Goal: Task Accomplishment & Management: Use online tool/utility

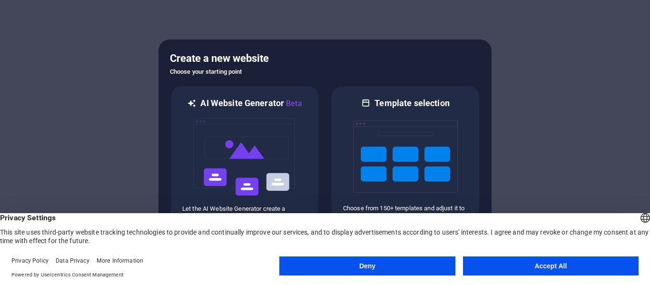
click at [540, 271] on button "Accept All" at bounding box center [551, 266] width 176 height 19
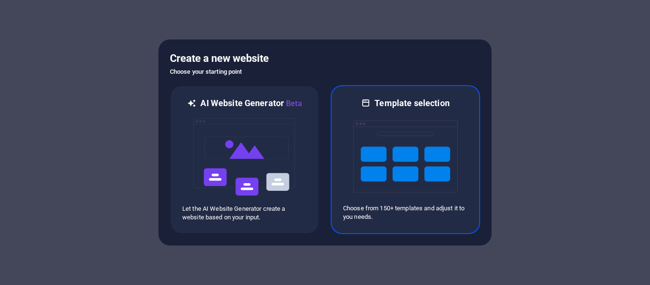
click at [407, 150] on img at bounding box center [405, 156] width 105 height 95
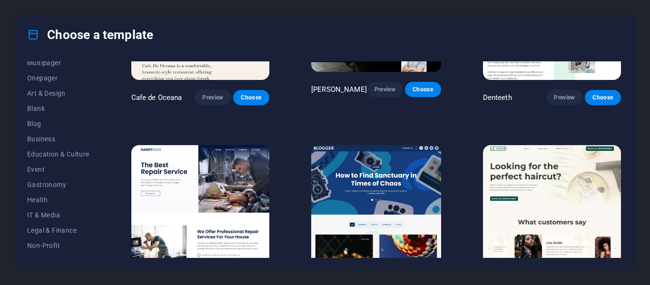
scroll to position [95, 0]
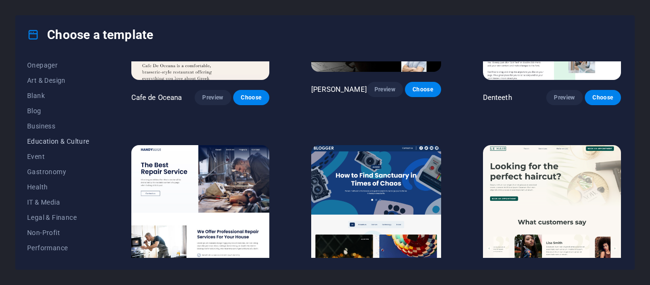
click at [72, 140] on span "Education & Culture" at bounding box center [58, 142] width 62 height 8
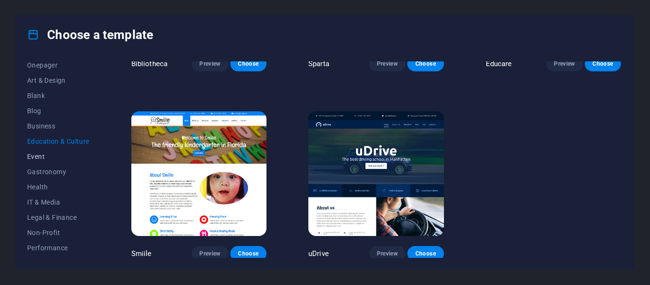
click at [65, 157] on span "Event" at bounding box center [58, 157] width 62 height 8
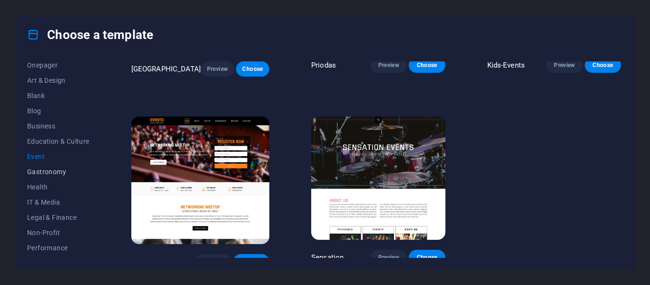
click at [65, 178] on button "Gastronomy" at bounding box center [58, 171] width 62 height 15
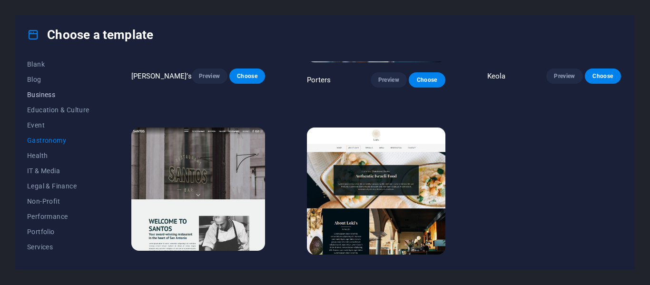
scroll to position [143, 0]
click at [73, 149] on button "IT & Media" at bounding box center [58, 154] width 62 height 15
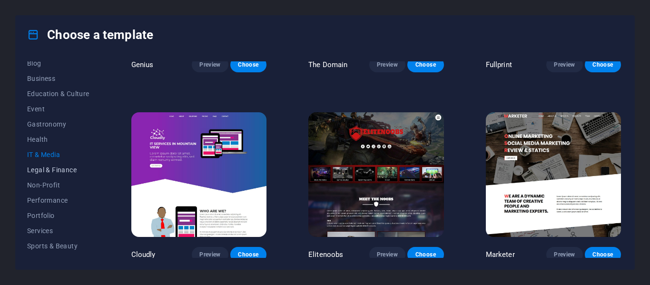
click at [70, 173] on span "Legal & Finance" at bounding box center [58, 170] width 62 height 8
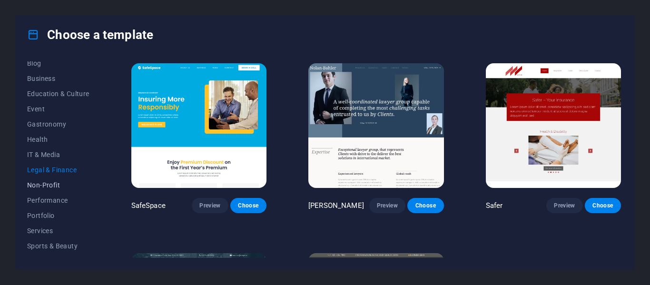
click at [70, 187] on span "Non-Profit" at bounding box center [58, 185] width 62 height 8
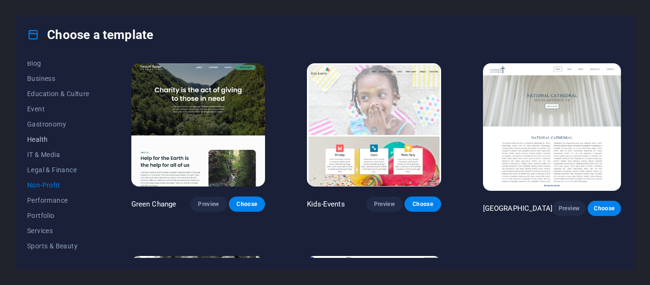
scroll to position [184, 0]
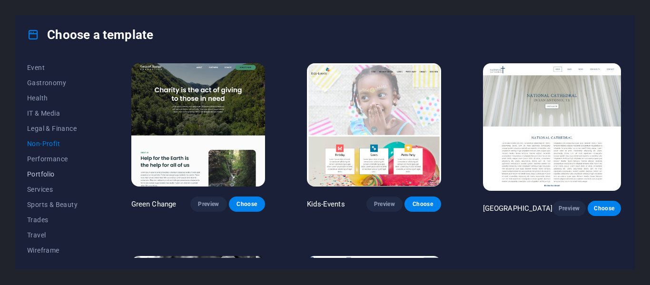
click at [68, 173] on span "Portfolio" at bounding box center [58, 174] width 62 height 8
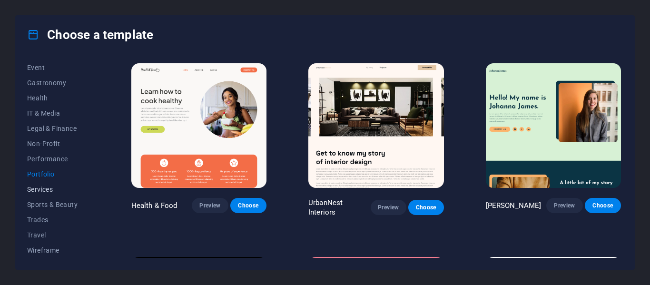
click at [68, 188] on span "Services" at bounding box center [58, 190] width 62 height 8
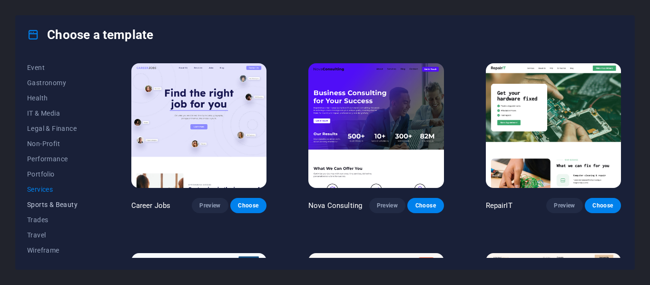
click at [70, 204] on span "Sports & Beauty" at bounding box center [58, 205] width 62 height 8
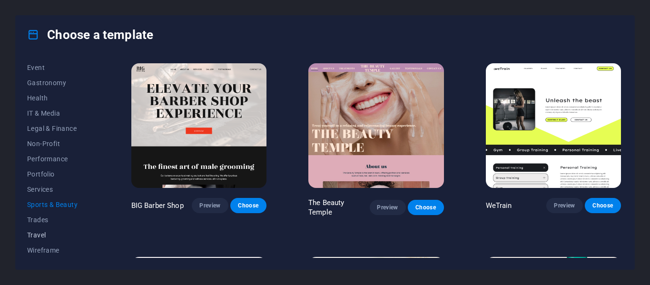
click at [73, 232] on span "Travel" at bounding box center [58, 235] width 62 height 8
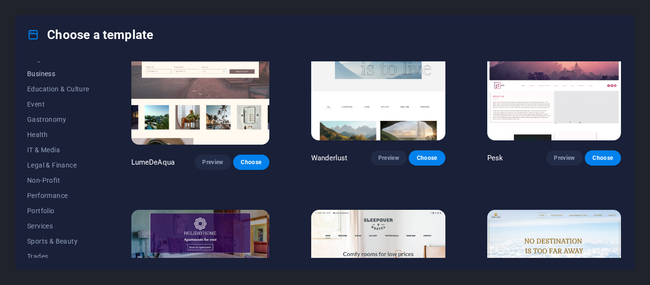
scroll to position [0, 0]
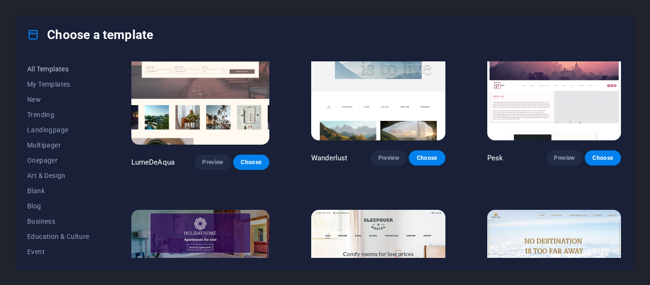
click at [42, 69] on span "All Templates" at bounding box center [58, 69] width 62 height 8
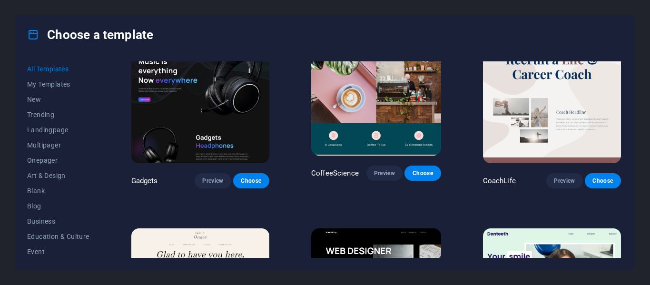
scroll to position [2328, 0]
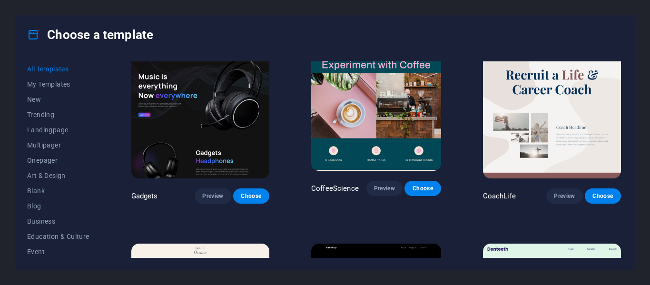
click at [215, 101] on img at bounding box center [200, 115] width 138 height 128
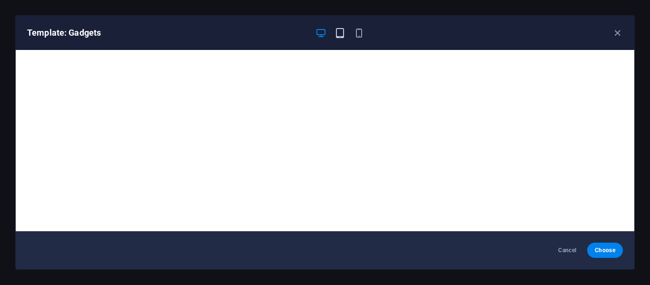
click at [341, 30] on icon "button" at bounding box center [340, 33] width 11 height 11
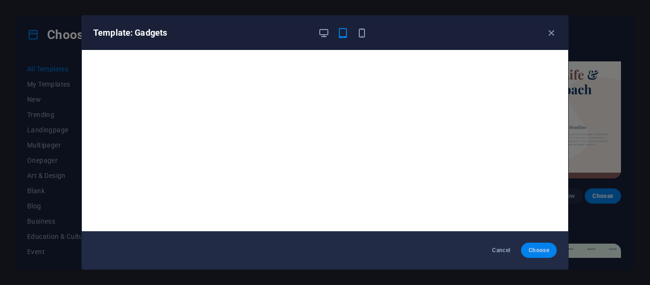
click at [536, 254] on span "Choose" at bounding box center [539, 251] width 20 height 8
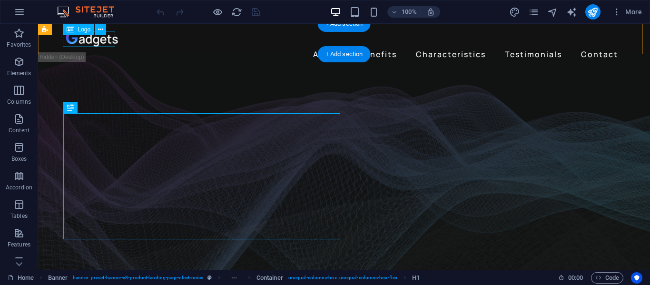
click at [94, 44] on div at bounding box center [344, 38] width 556 height 15
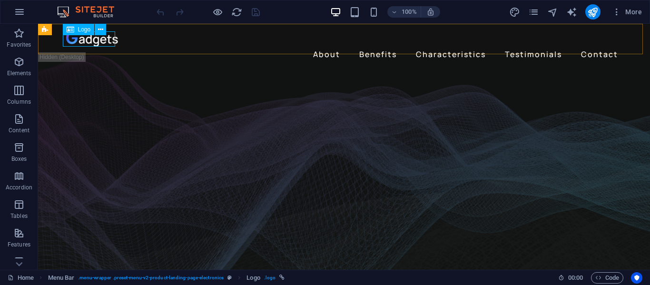
click at [84, 28] on span "Logo" at bounding box center [84, 30] width 13 height 6
click at [73, 28] on icon at bounding box center [71, 29] width 8 height 11
select select "px"
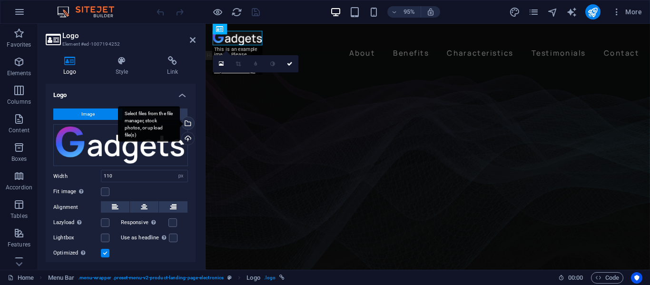
click at [187, 127] on div "Select files from the file manager, stock photos, or upload file(s)" at bounding box center [187, 124] width 14 height 14
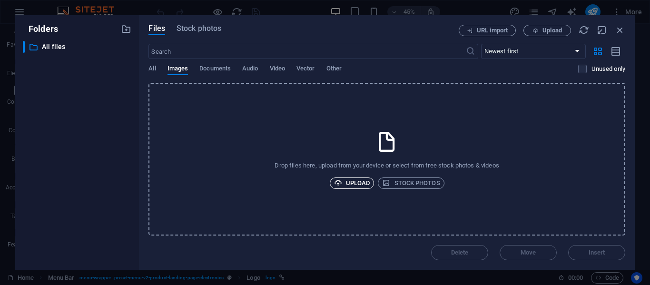
click at [350, 187] on span "Upload" at bounding box center [352, 183] width 36 height 11
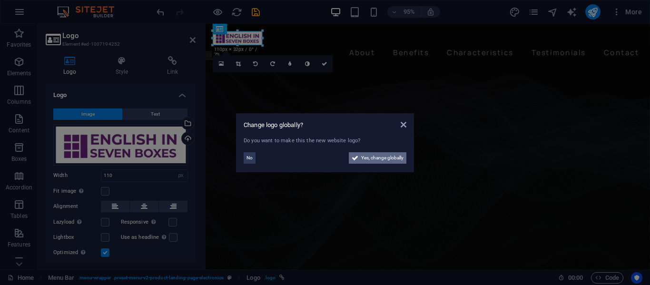
click at [370, 159] on span "Yes, change globally" at bounding box center [382, 157] width 42 height 11
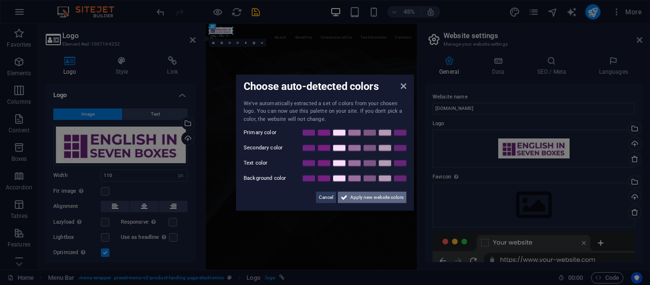
click at [365, 196] on span "Apply new website colors" at bounding box center [376, 197] width 53 height 11
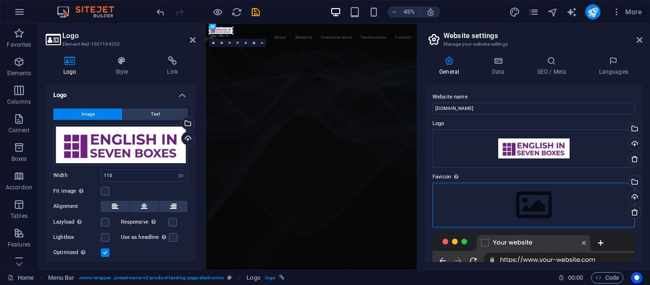
click at [540, 208] on div "Drag files here, click to choose files or select files from Files or our free s…" at bounding box center [534, 205] width 202 height 45
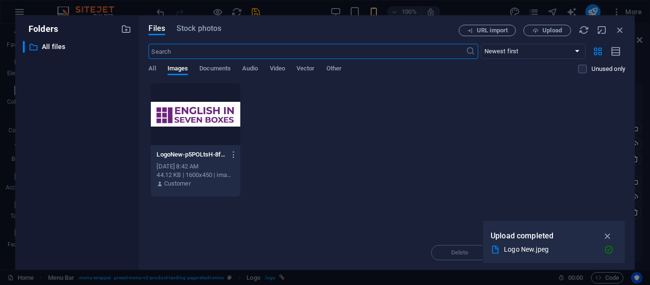
click at [208, 119] on div at bounding box center [195, 114] width 89 height 62
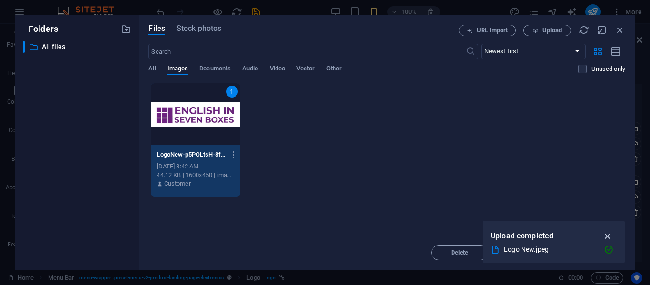
click at [612, 235] on icon "button" at bounding box center [608, 236] width 11 height 10
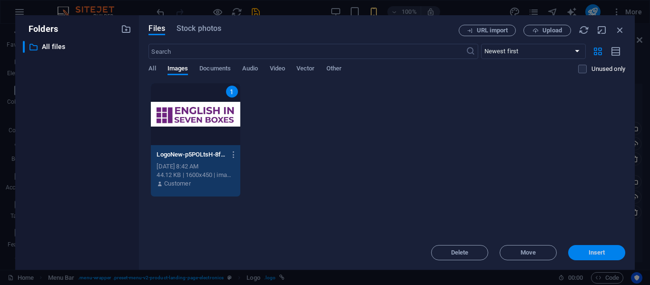
click at [602, 257] on button "Insert" at bounding box center [597, 252] width 57 height 15
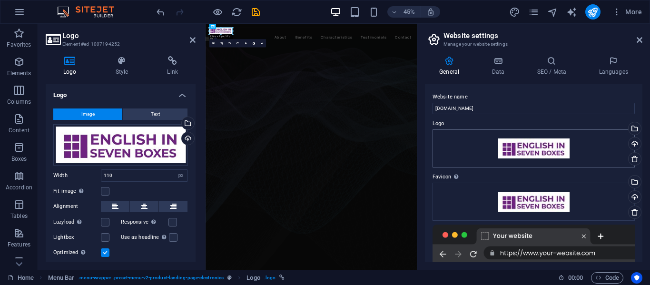
scroll to position [132, 0]
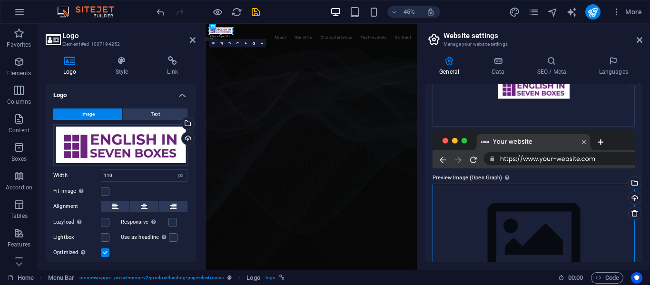
click at [552, 197] on div "Drag files here, click to choose files or select files from Files or our free s…" at bounding box center [534, 238] width 202 height 109
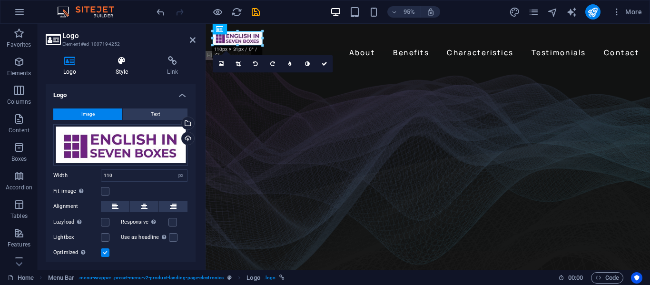
click at [115, 65] on icon at bounding box center [122, 61] width 48 height 10
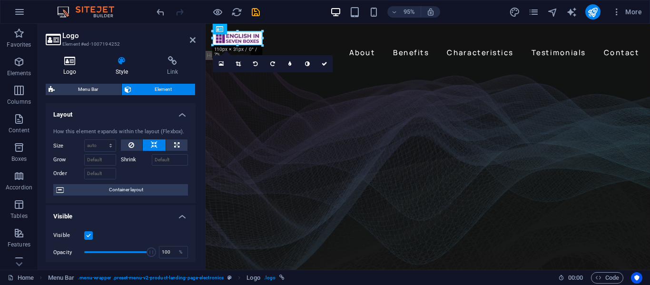
click at [67, 66] on h4 "Logo" at bounding box center [72, 66] width 52 height 20
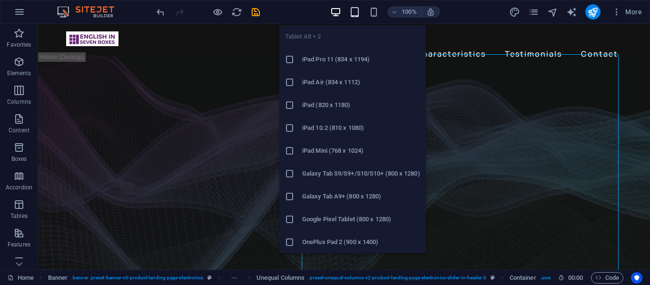
click at [354, 12] on icon "button" at bounding box center [355, 12] width 11 height 11
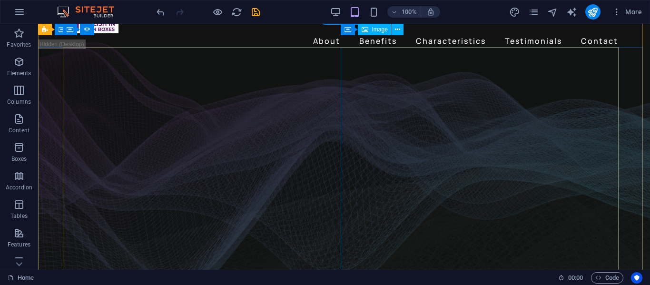
scroll to position [0, 0]
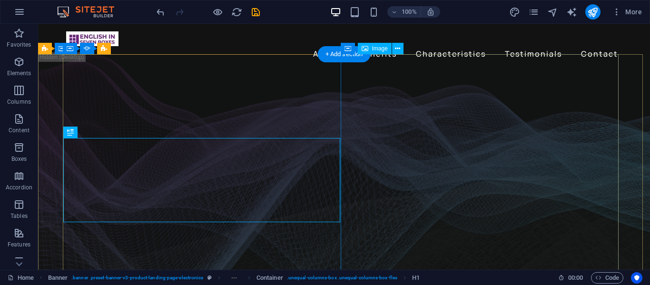
scroll to position [48, 0]
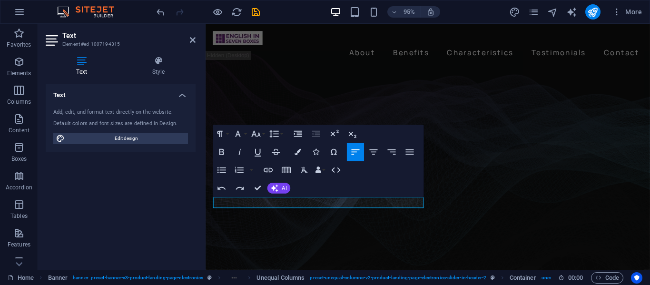
scroll to position [0, 4]
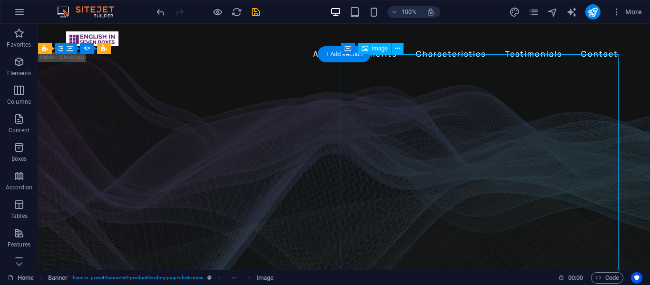
click at [380, 51] on span "Image" at bounding box center [380, 49] width 16 height 6
click at [371, 48] on div "Image" at bounding box center [375, 48] width 34 height 11
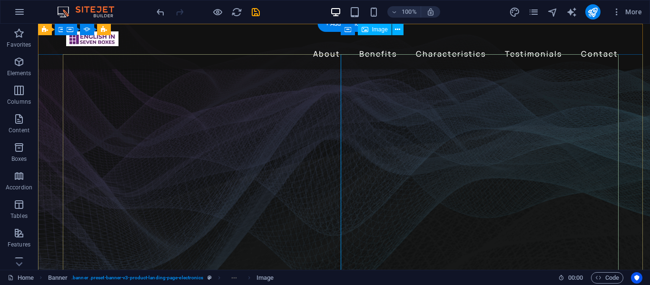
scroll to position [0, 0]
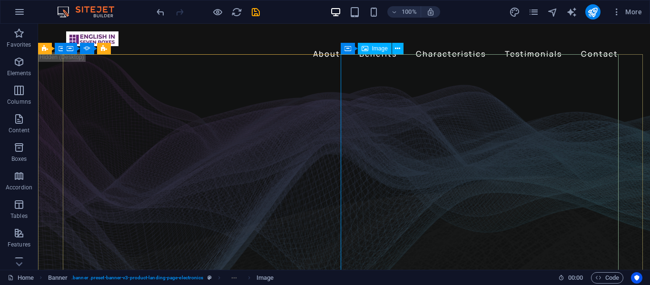
click at [375, 49] on span "Image" at bounding box center [380, 49] width 16 height 6
click at [216, 50] on div "About Benefits Characteristics Testimonials Contact Menu" at bounding box center [344, 46] width 612 height 45
select select "%"
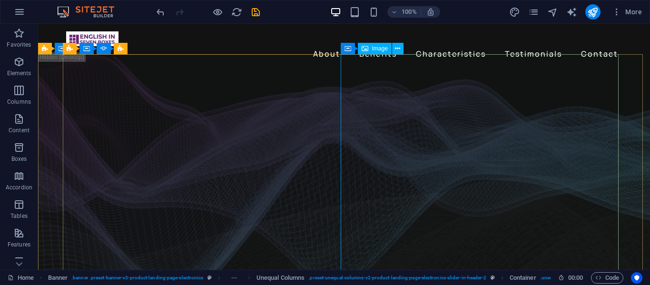
click at [376, 52] on div "Image" at bounding box center [375, 48] width 34 height 11
click at [379, 46] on span "Image" at bounding box center [380, 49] width 16 height 6
click at [379, 48] on span "Image" at bounding box center [380, 49] width 16 height 6
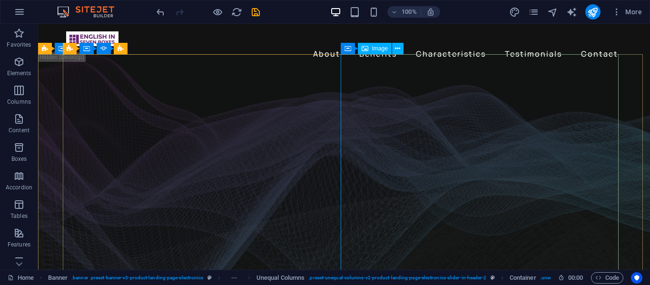
select select "%"
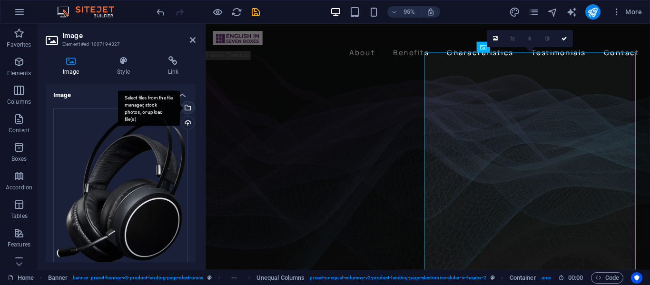
click at [185, 106] on div "Select files from the file manager, stock photos, or upload file(s)" at bounding box center [187, 108] width 14 height 14
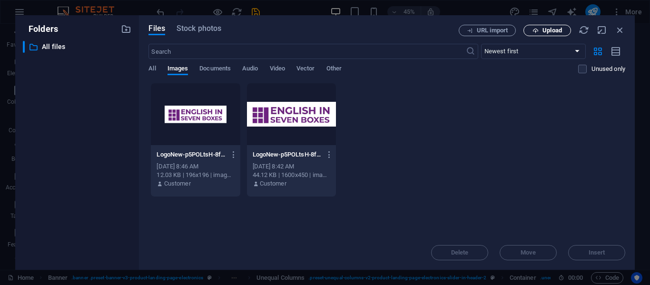
click at [540, 28] on span "Upload" at bounding box center [547, 31] width 39 height 6
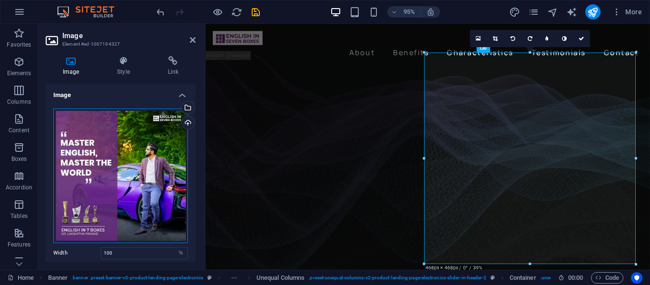
click at [136, 160] on div "Drag files here, click to choose files or select files from Files or our free s…" at bounding box center [120, 176] width 135 height 135
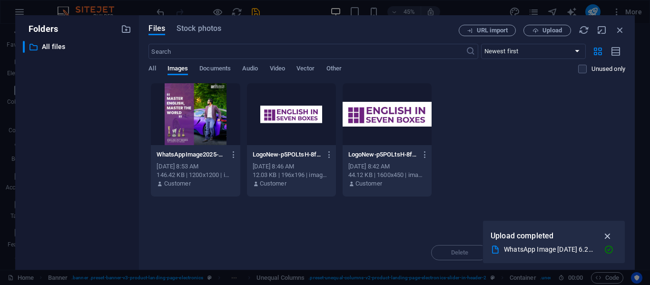
click at [607, 235] on icon "button" at bounding box center [608, 236] width 11 height 10
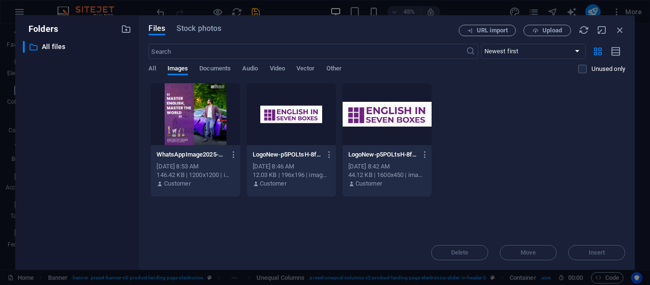
click at [195, 106] on div at bounding box center [195, 114] width 89 height 62
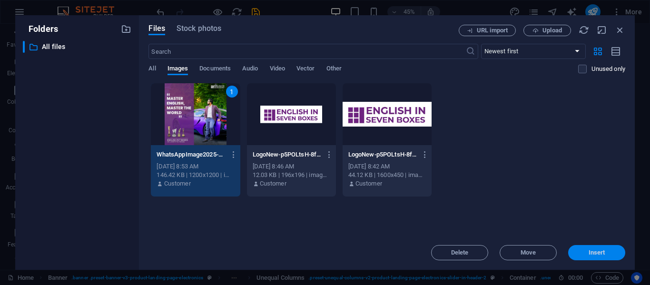
click at [596, 255] on span "Insert" at bounding box center [597, 253] width 17 height 6
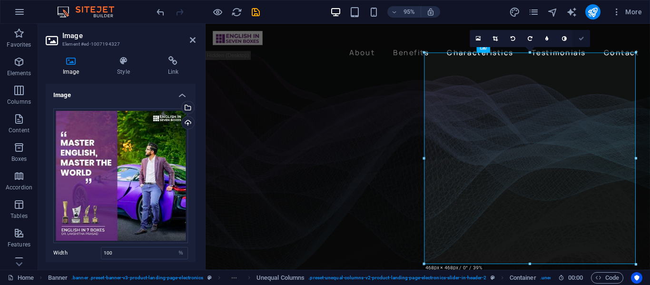
drag, startPoint x: 583, startPoint y: 37, endPoint x: 545, endPoint y: 13, distance: 44.7
click at [583, 37] on icon at bounding box center [583, 38] width 6 height 5
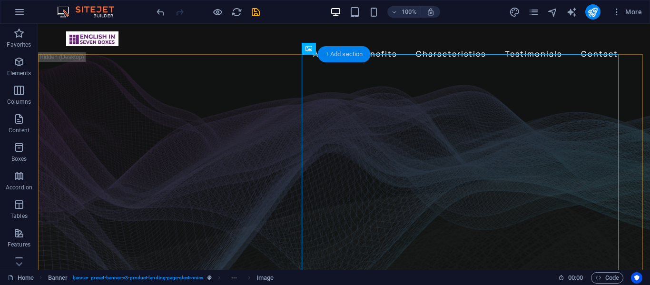
click at [343, 48] on div "+ Add section" at bounding box center [344, 54] width 53 height 16
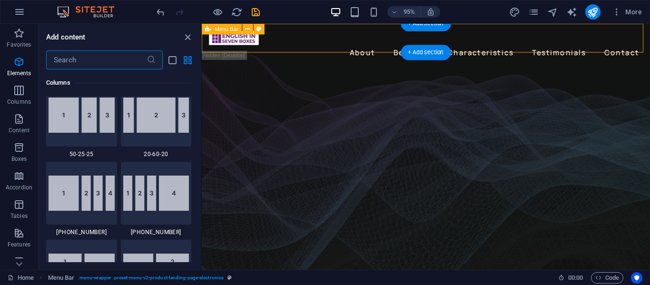
scroll to position [1666, 0]
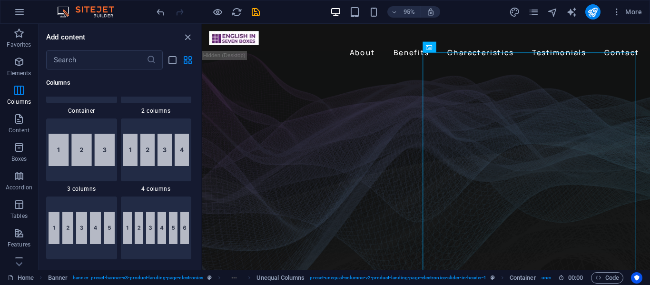
scroll to position [524, 0]
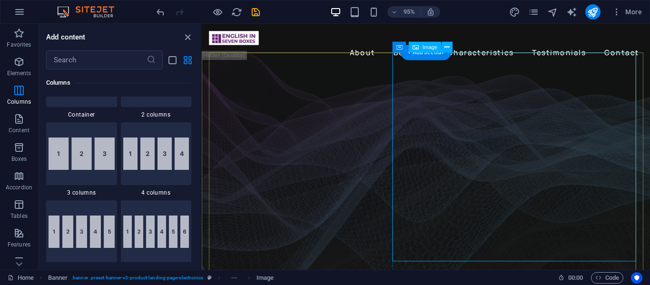
click at [426, 45] on div "+ Add section" at bounding box center [426, 52] width 50 height 15
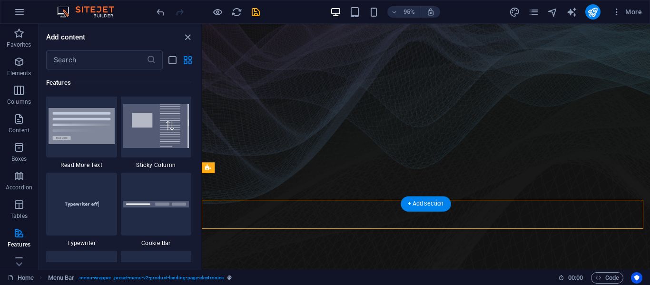
scroll to position [0, 0]
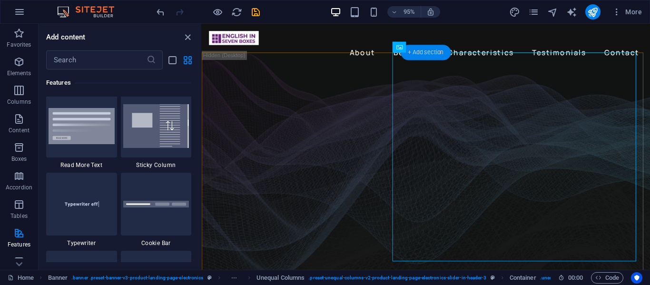
click at [443, 49] on div "+ Add section" at bounding box center [426, 52] width 50 height 15
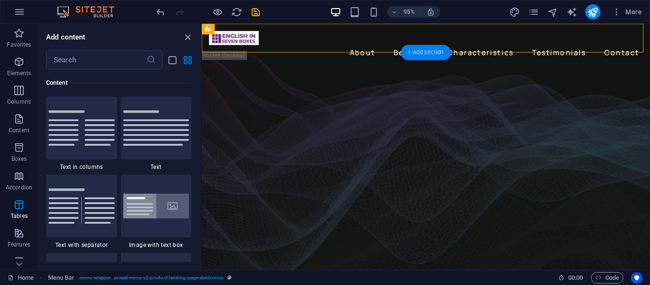
scroll to position [1666, 0]
click at [426, 55] on div "+ Add section" at bounding box center [426, 52] width 50 height 15
click at [427, 55] on div "+ Add section" at bounding box center [426, 52] width 50 height 15
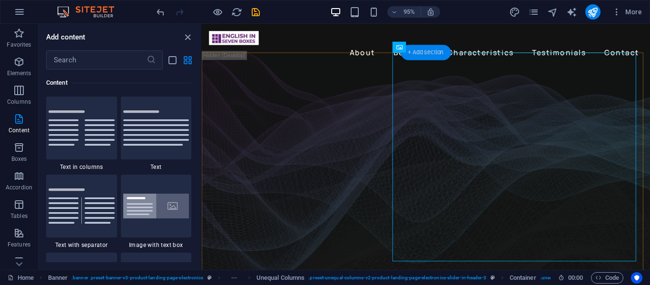
click at [430, 54] on div "+ Add section" at bounding box center [426, 52] width 50 height 15
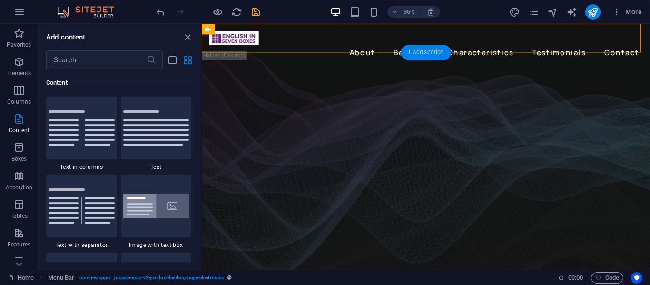
click at [430, 54] on div "+ Add section" at bounding box center [426, 52] width 50 height 15
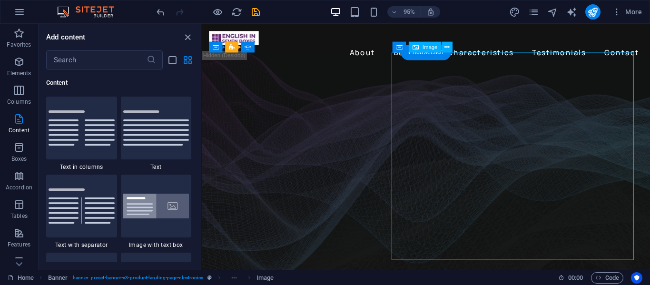
select select "%"
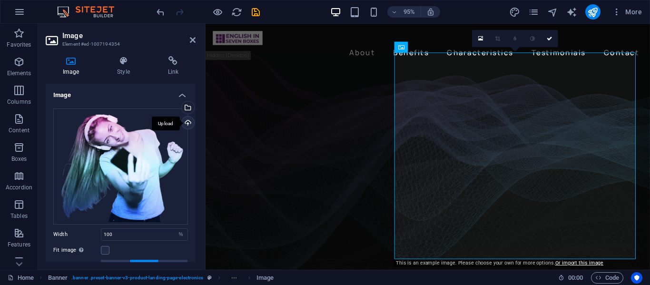
click at [187, 121] on div "Upload" at bounding box center [187, 124] width 14 height 14
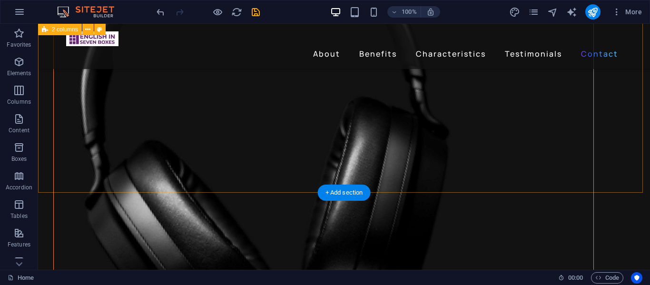
scroll to position [2632, 0]
